Goal: Transaction & Acquisition: Purchase product/service

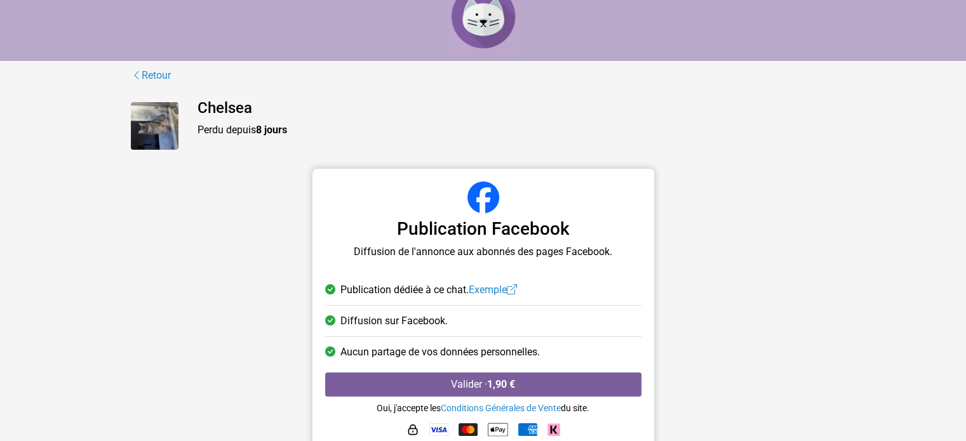
scroll to position [38, 0]
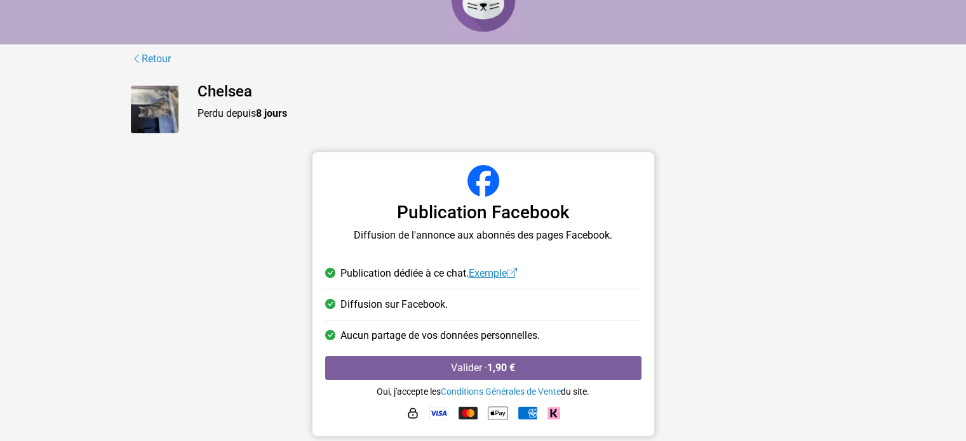
click at [506, 272] on link "Exemple" at bounding box center [493, 273] width 48 height 12
click at [163, 58] on link "Retour" at bounding box center [151, 59] width 41 height 17
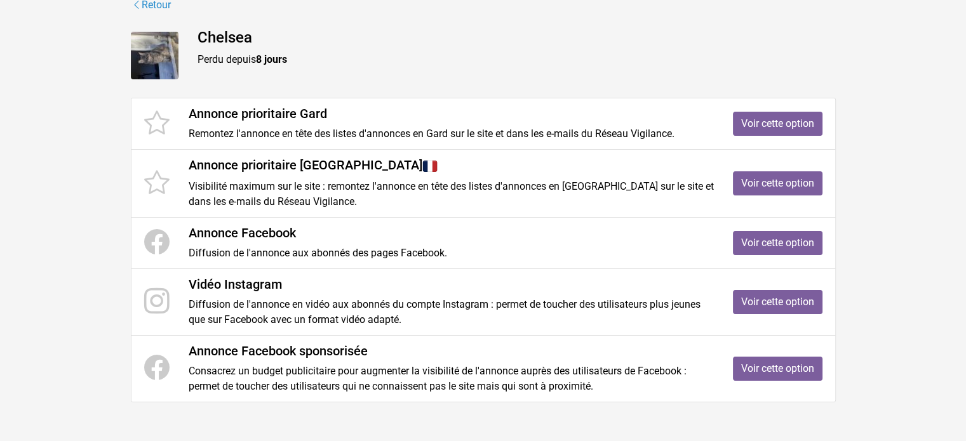
scroll to position [98, 0]
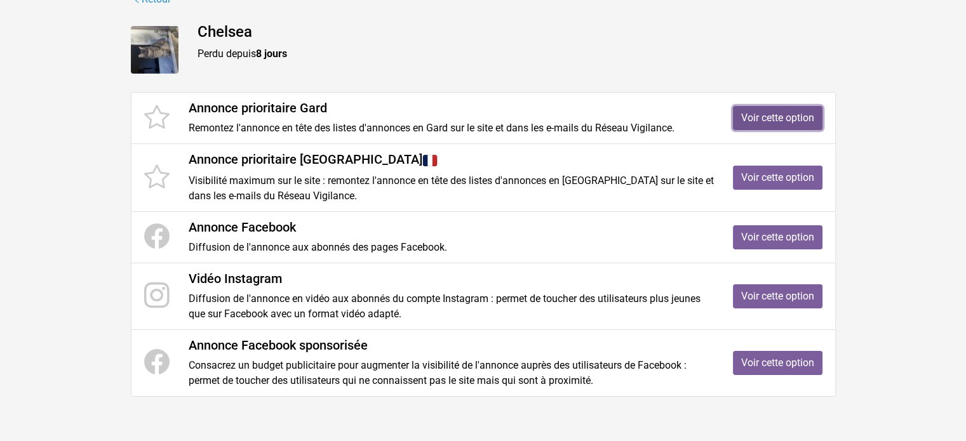
click at [780, 118] on link "Voir cette option" at bounding box center [778, 118] width 90 height 24
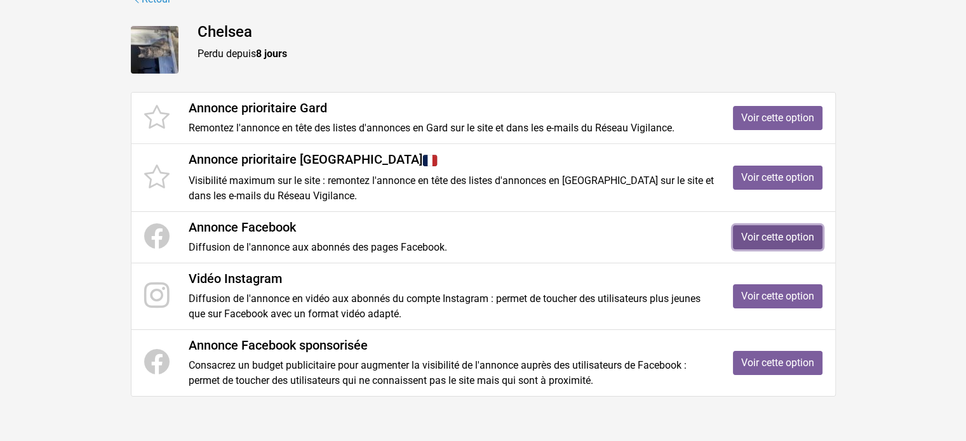
click at [748, 241] on link "Voir cette option" at bounding box center [778, 238] width 90 height 24
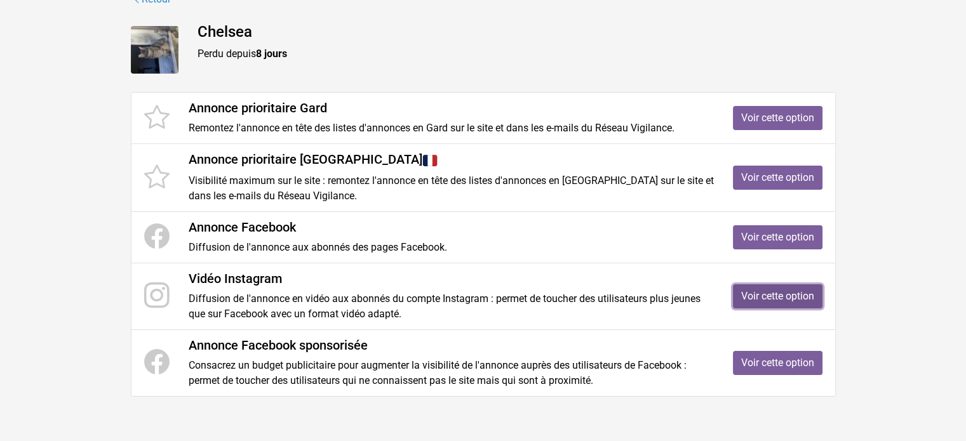
click at [754, 299] on link "Voir cette option" at bounding box center [778, 297] width 90 height 24
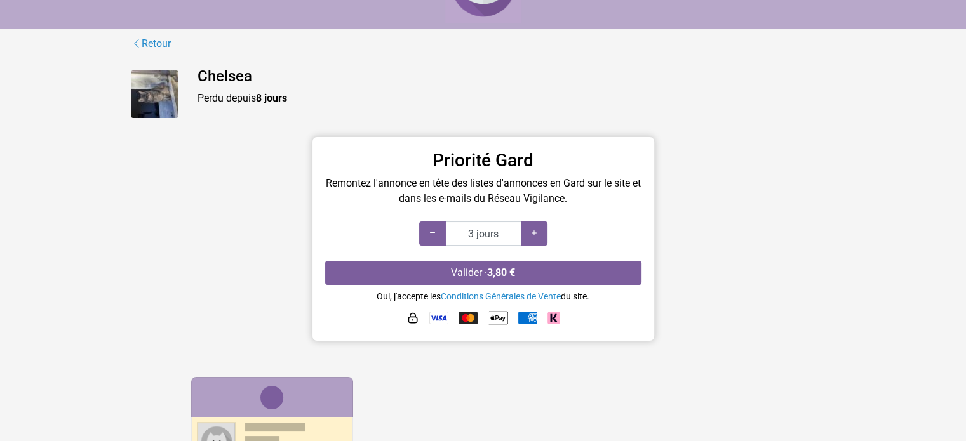
scroll to position [127, 0]
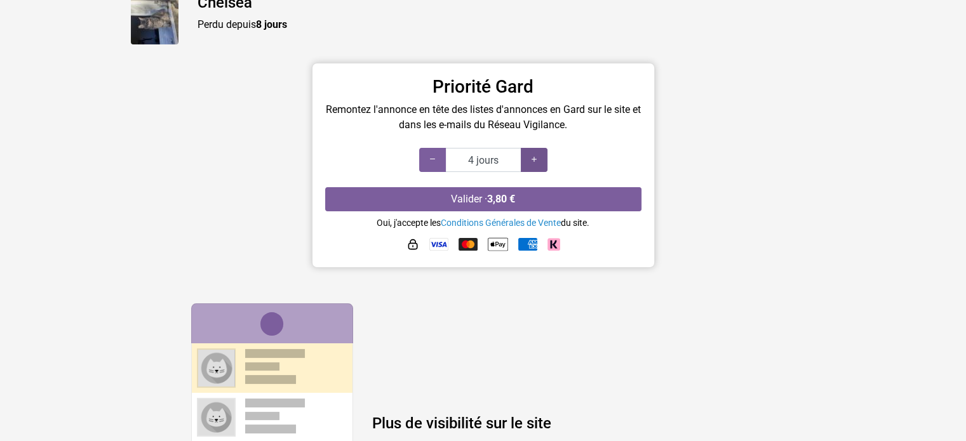
click at [533, 153] on div at bounding box center [534, 160] width 27 height 24
click at [533, 154] on div at bounding box center [534, 160] width 27 height 24
click at [533, 154] on icon at bounding box center [534, 160] width 10 height 12
click at [531, 156] on icon at bounding box center [534, 160] width 10 height 12
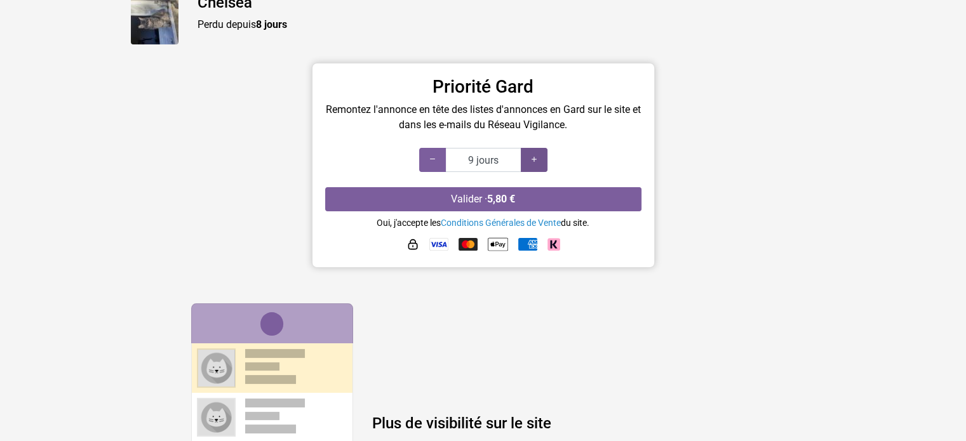
click at [531, 156] on icon at bounding box center [534, 160] width 10 height 12
click at [423, 156] on div at bounding box center [432, 160] width 27 height 24
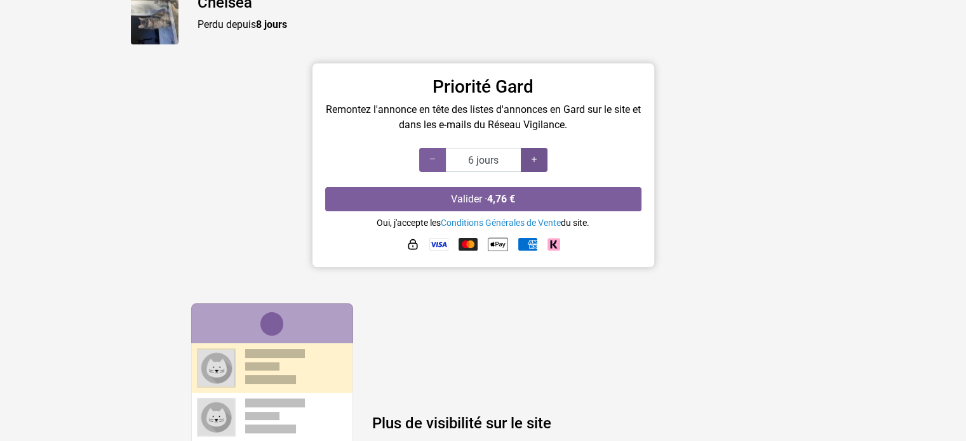
click at [529, 160] on icon at bounding box center [534, 160] width 10 height 12
type input "10 jours"
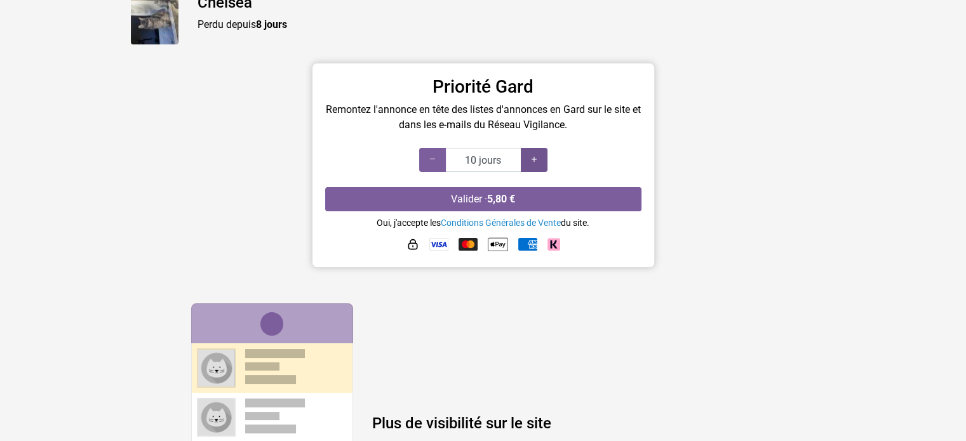
click at [527, 158] on div at bounding box center [534, 160] width 27 height 24
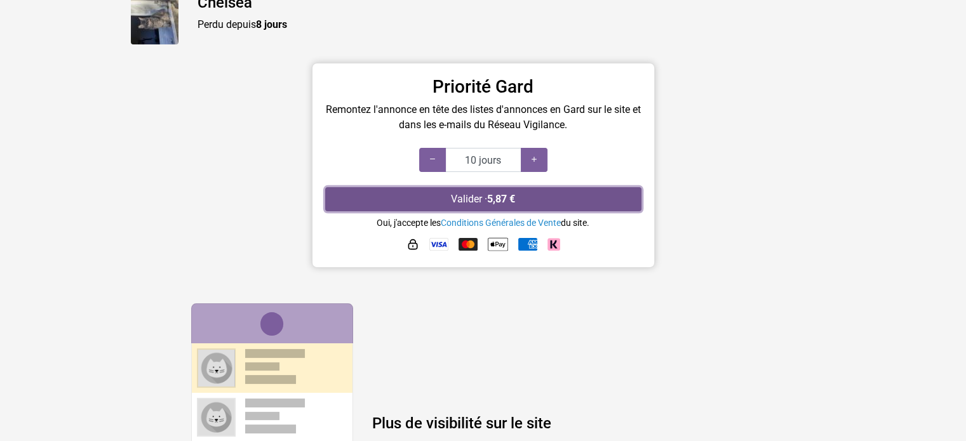
click at [483, 198] on button "Valider · 5,87 €" at bounding box center [483, 199] width 316 height 24
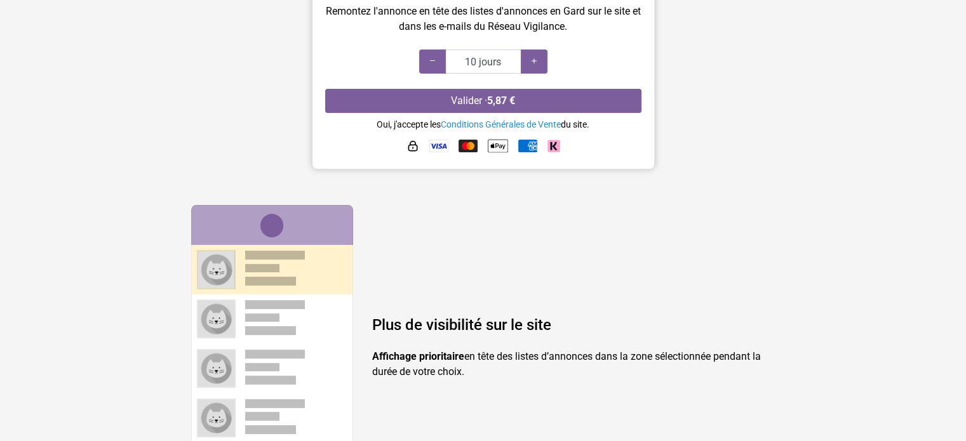
scroll to position [48, 0]
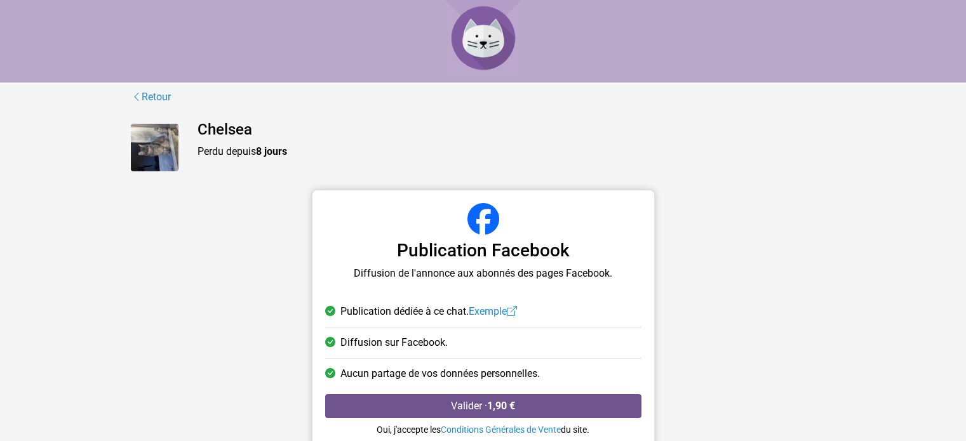
scroll to position [38, 0]
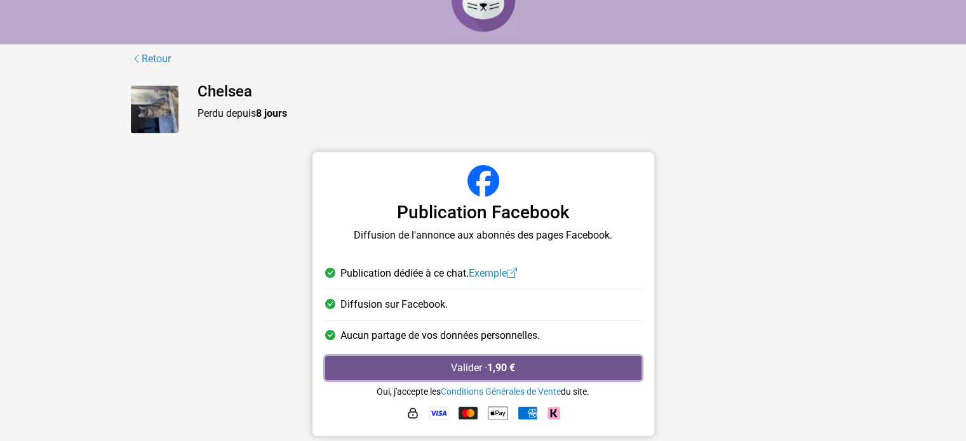
click at [436, 367] on button "Valider · 1,90 €" at bounding box center [483, 368] width 316 height 24
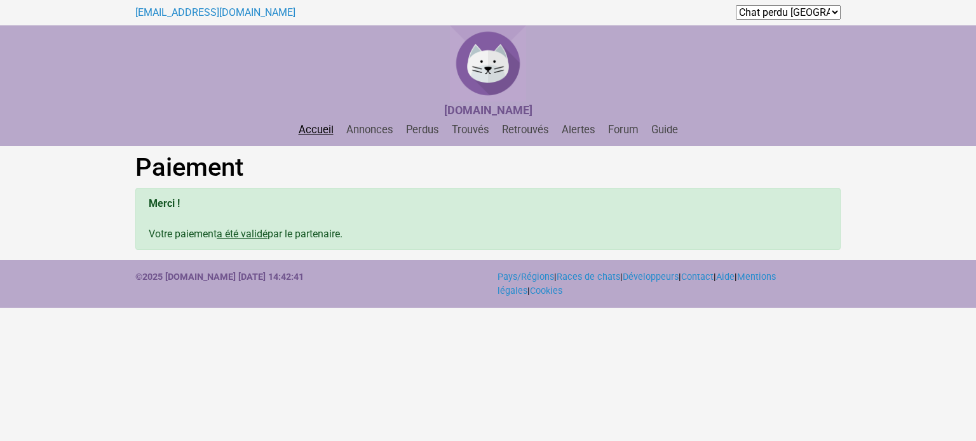
click at [309, 134] on link "Accueil" at bounding box center [315, 130] width 45 height 12
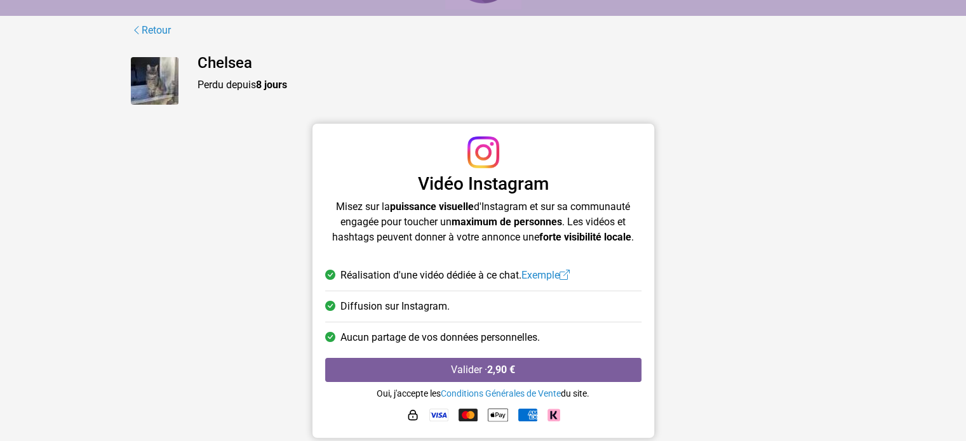
scroll to position [69, 0]
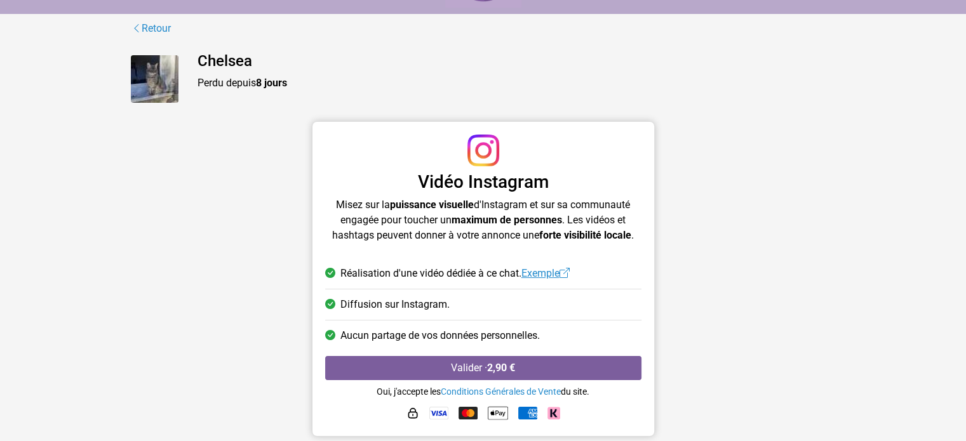
click at [539, 274] on link "Exemple" at bounding box center [546, 273] width 48 height 12
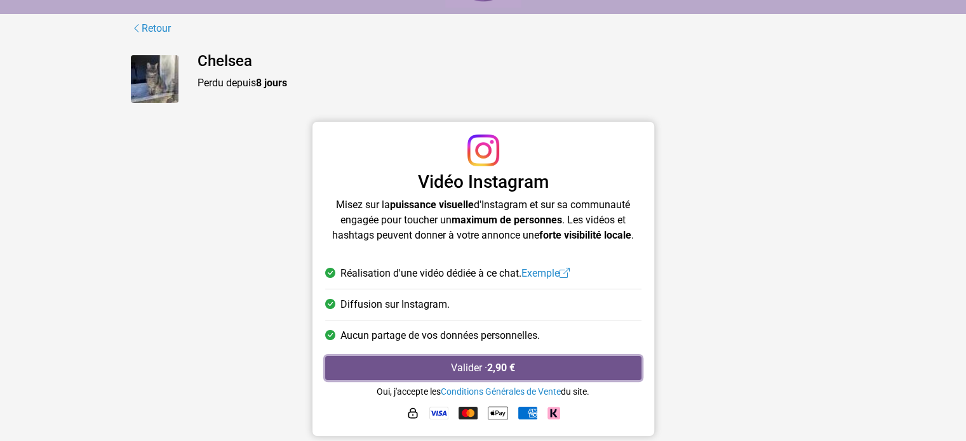
click at [474, 368] on button "Valider · 2,90 €" at bounding box center [483, 368] width 316 height 24
